Goal: Check status

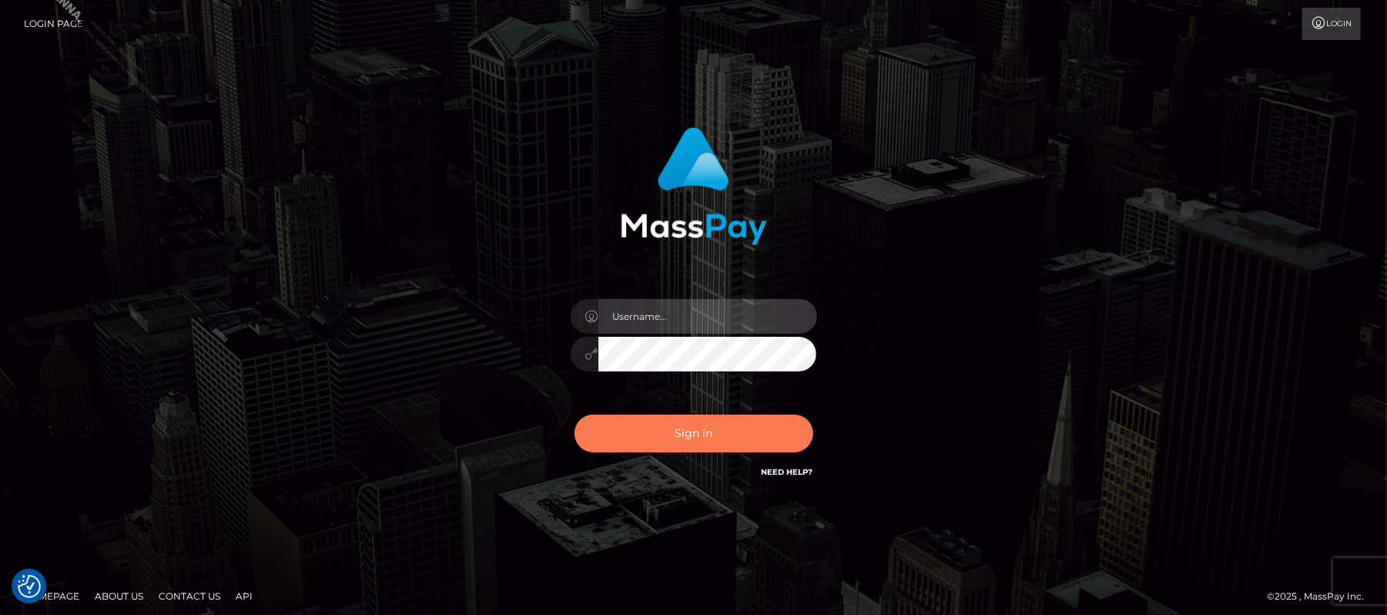
type input "Carmel.megabonanza"
click at [690, 434] on button "Sign in" at bounding box center [694, 433] width 239 height 38
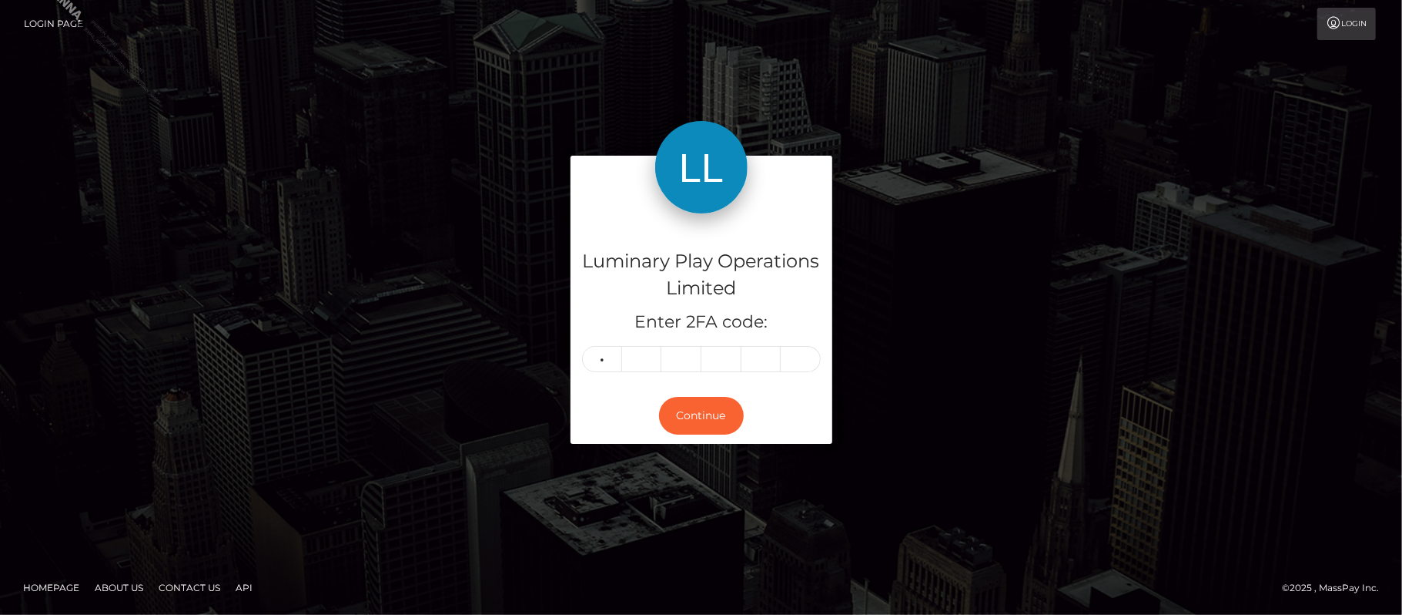
type input "4"
type input "9"
type input "8"
type input "1"
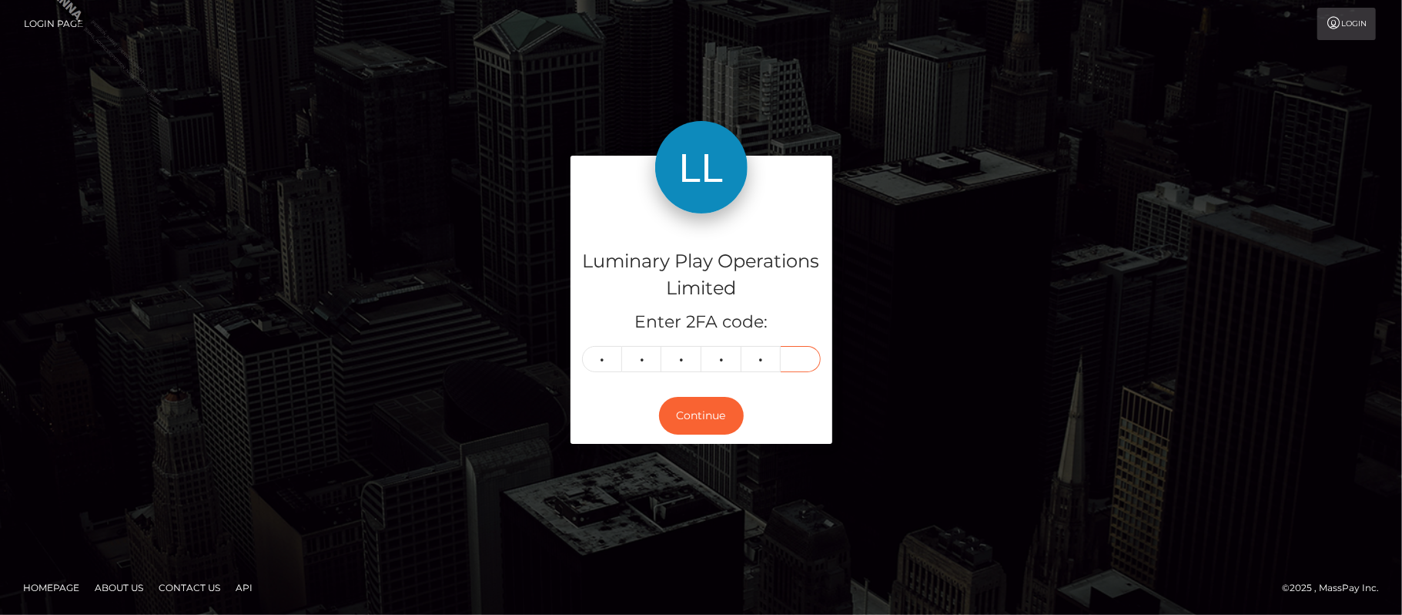
type input "4"
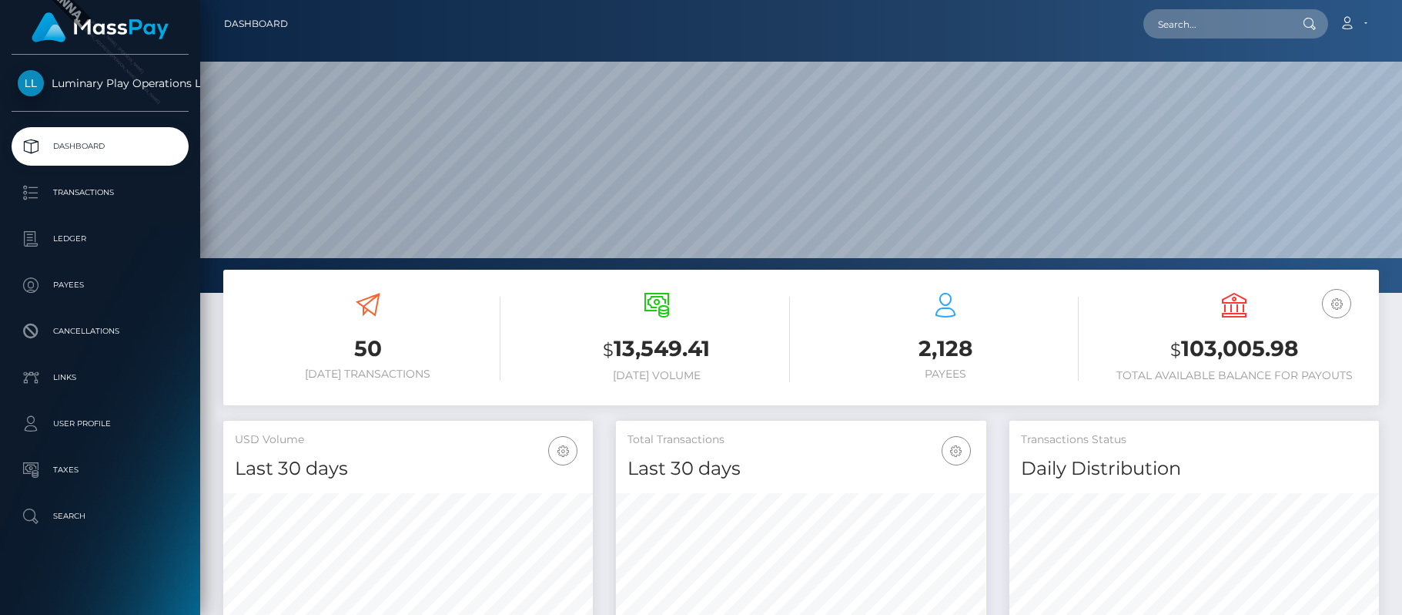
click at [1285, 346] on h3 "$ 103,005.98" at bounding box center [1235, 349] width 266 height 32
copy h3 "103,005.98"
